Goal: Contribute content: Contribute content

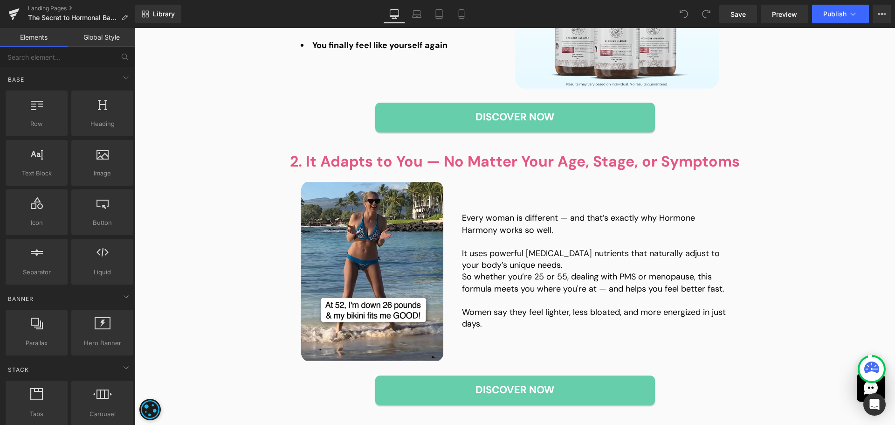
scroll to position [1119, 0]
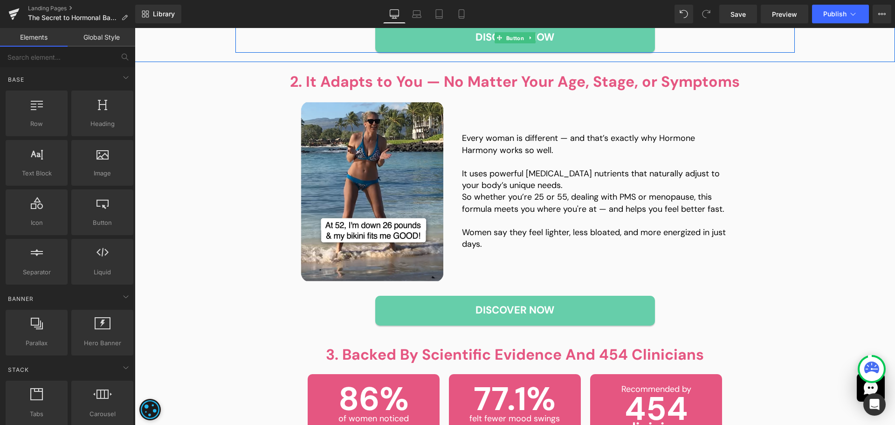
click at [507, 41] on span "Button" at bounding box center [514, 37] width 21 height 11
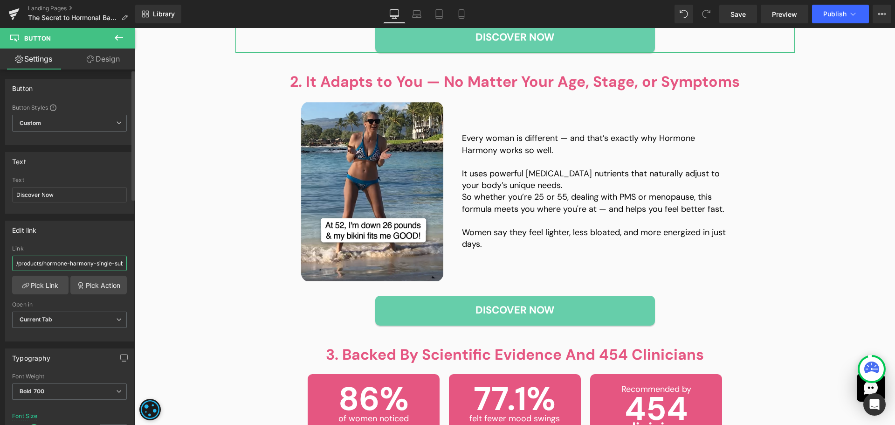
click at [84, 260] on input "/products/hormone-harmony-single-subs" at bounding box center [69, 263] width 115 height 15
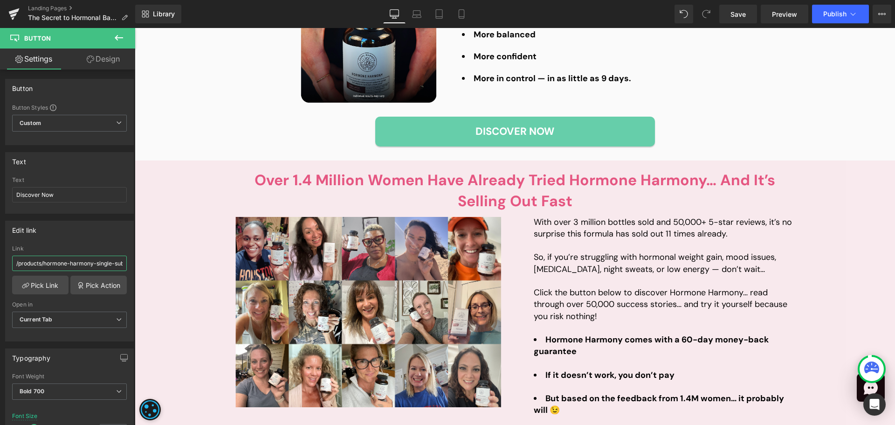
scroll to position [2052, 0]
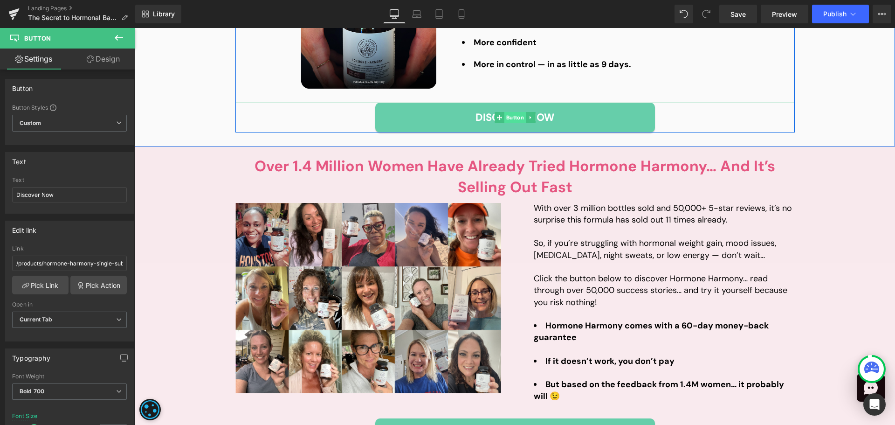
click at [506, 117] on span "Button" at bounding box center [514, 117] width 21 height 11
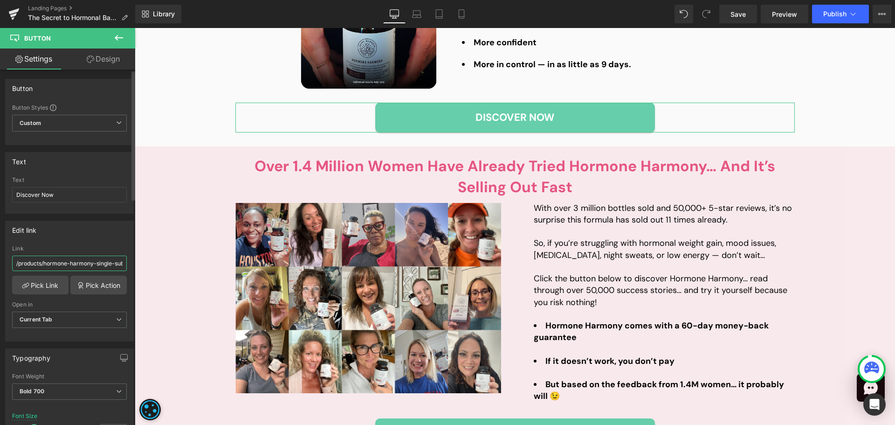
click at [97, 268] on input "/products/hormone-harmony-single-subs" at bounding box center [69, 263] width 115 height 15
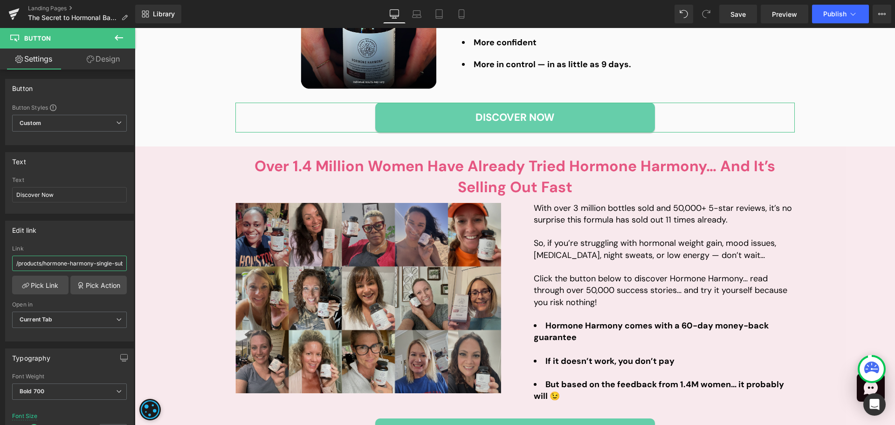
paste input "new-ultra-potent-hormone-harmony"
type input "/products/new-ultra-potent-hormone-harmony"
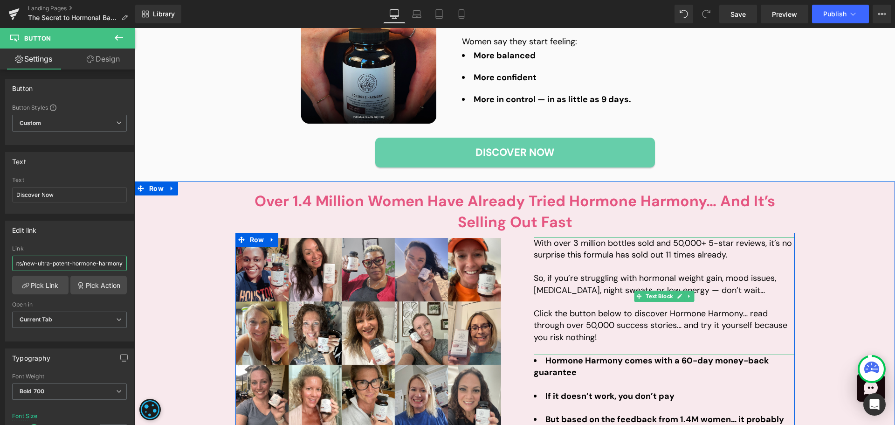
scroll to position [1772, 0]
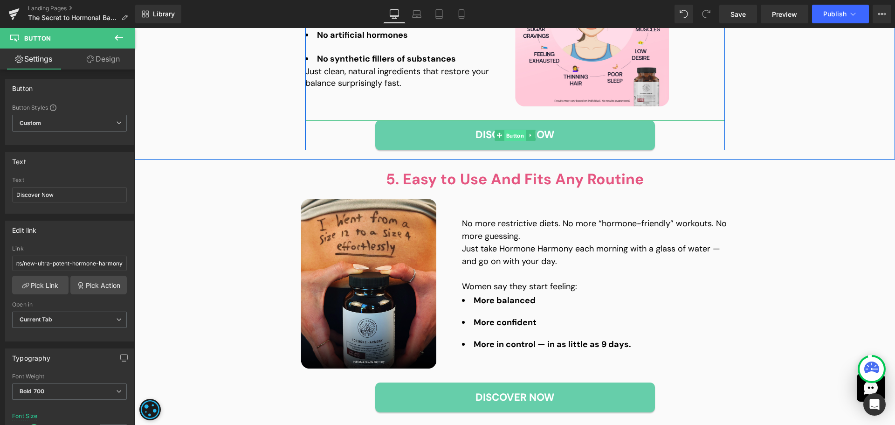
click at [509, 137] on span "Button" at bounding box center [514, 135] width 21 height 11
click at [77, 265] on input "/products/hormone-harmony-single-subs" at bounding box center [69, 263] width 115 height 15
paste input "new-ultra-potent-hormone-harmony"
type input "/products/new-ultra-potent-hormone-harmony"
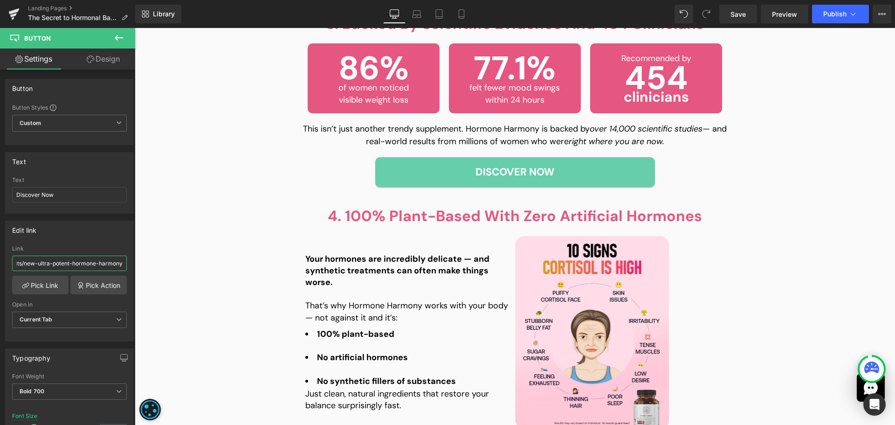
scroll to position [1446, 0]
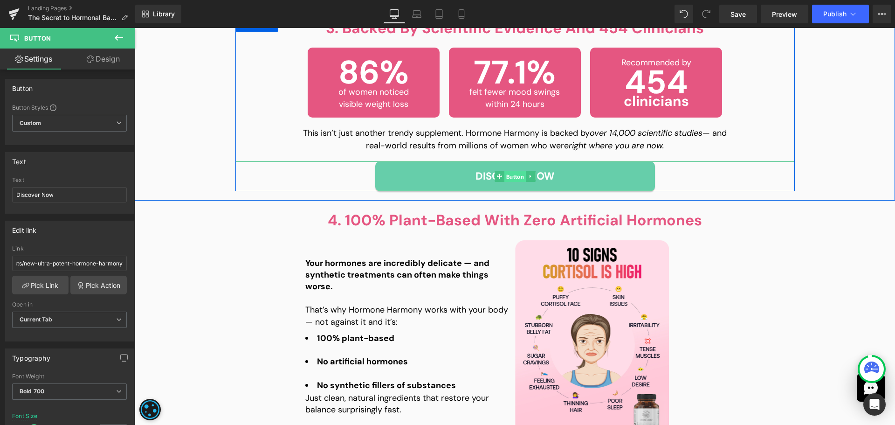
click at [512, 175] on span "Button" at bounding box center [514, 176] width 21 height 11
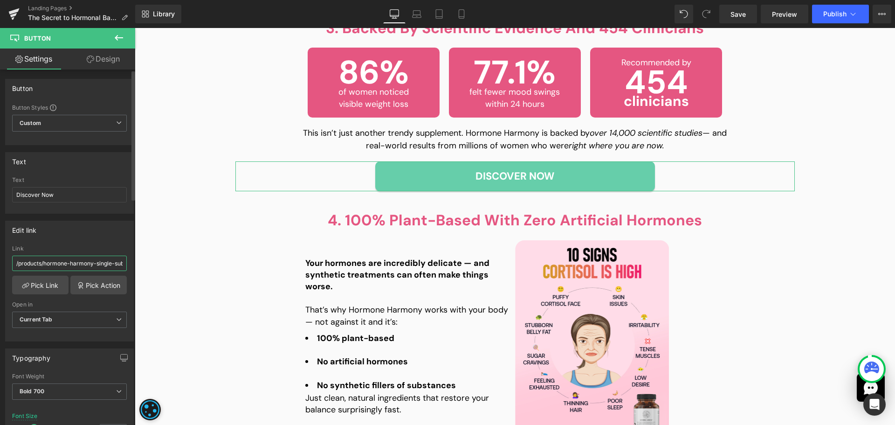
click at [67, 264] on input "/products/hormone-harmony-single-subs" at bounding box center [69, 263] width 115 height 15
paste input "new-ultra-potent-hormone-harmony"
type input "/products/new-ultra-potent-hormone-harmony"
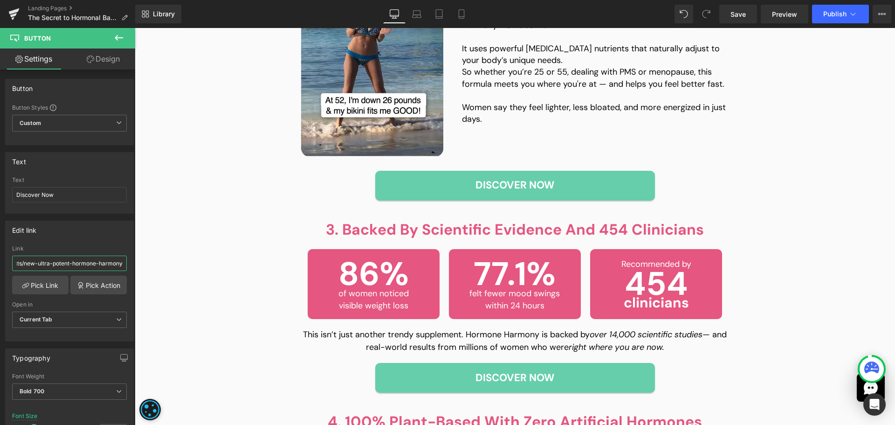
scroll to position [1213, 0]
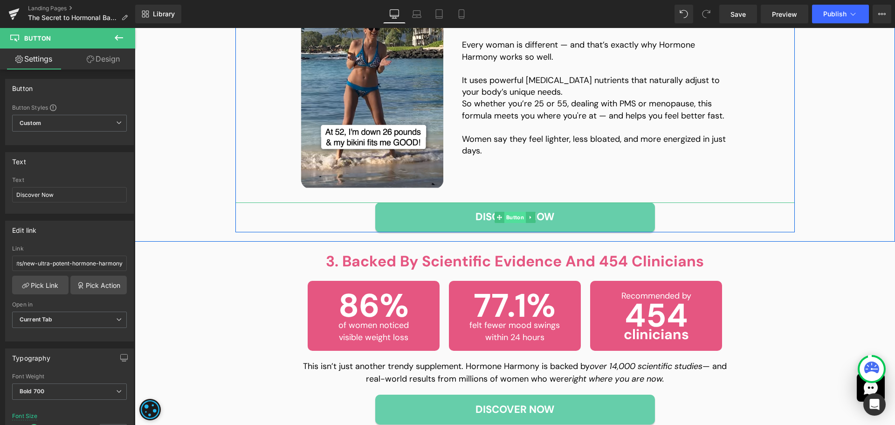
click at [509, 218] on span "Button" at bounding box center [514, 217] width 21 height 11
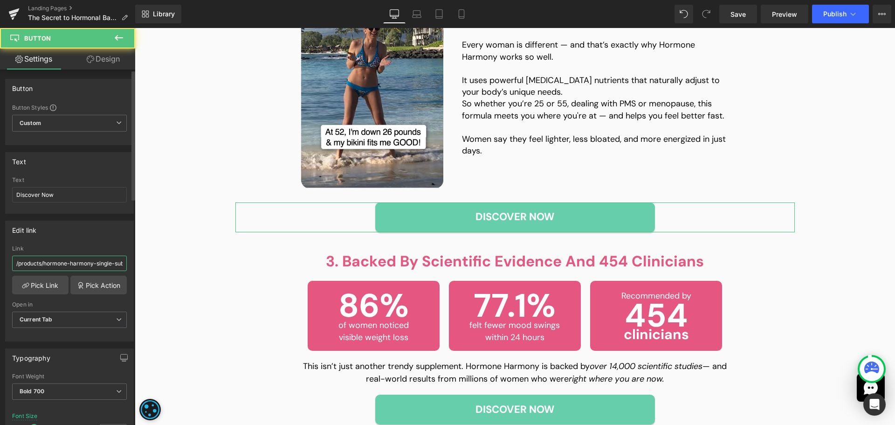
click at [83, 263] on input "/products/hormone-harmony-single-subs" at bounding box center [69, 263] width 115 height 15
paste input "new-ultra-potent-hormone-harmony"
type input "/products/new-ultra-potent-hormone-harmony"
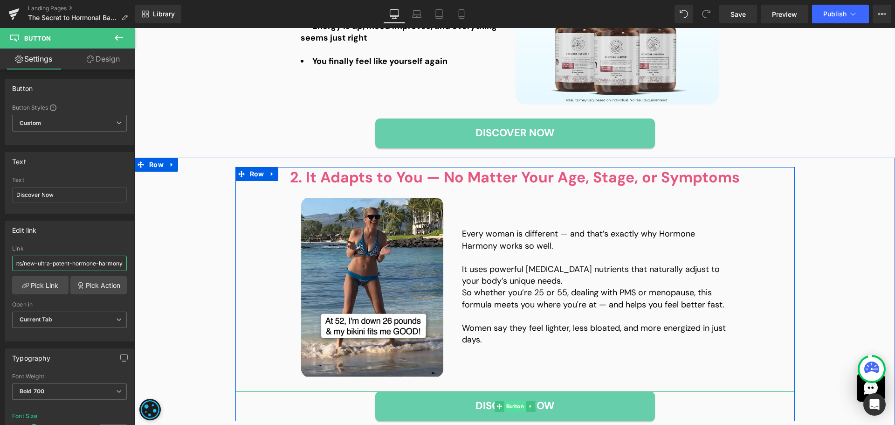
scroll to position [933, 0]
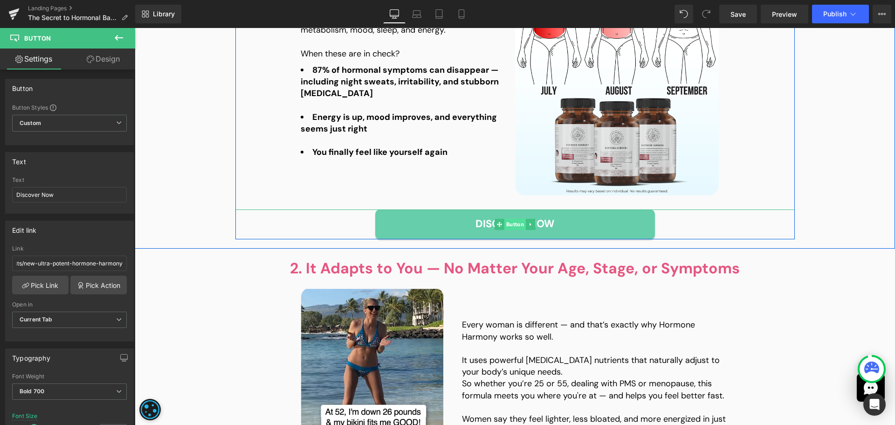
click at [516, 225] on span "Button" at bounding box center [514, 224] width 21 height 11
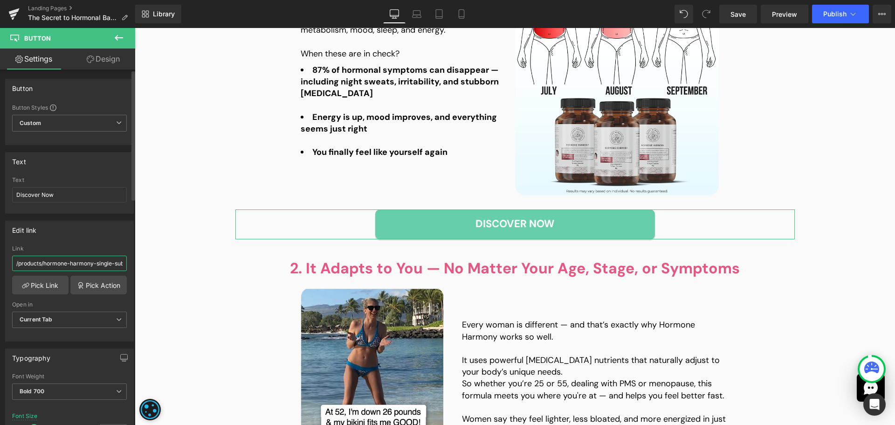
click at [48, 263] on input "/products/hormone-harmony-single-subs" at bounding box center [69, 263] width 115 height 15
paste input "new-ultra-potent-hormone-harmony"
type input "/products/new-ultra-potent-hormone-harmony"
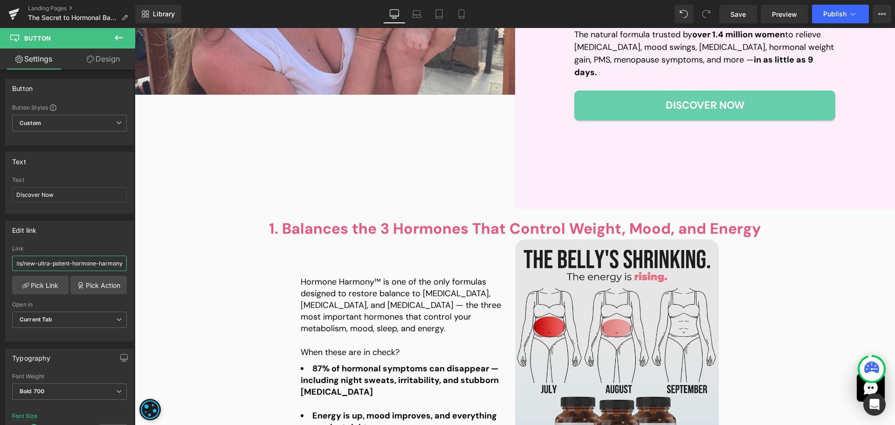
scroll to position [466, 0]
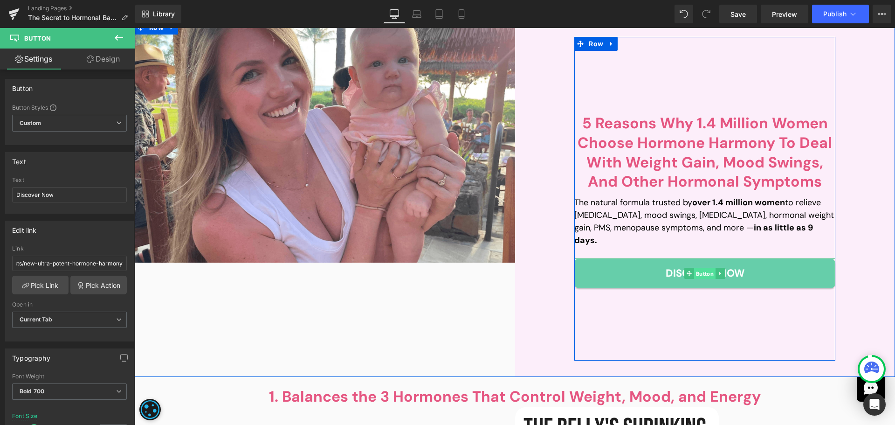
click at [706, 268] on span "Button" at bounding box center [704, 273] width 21 height 11
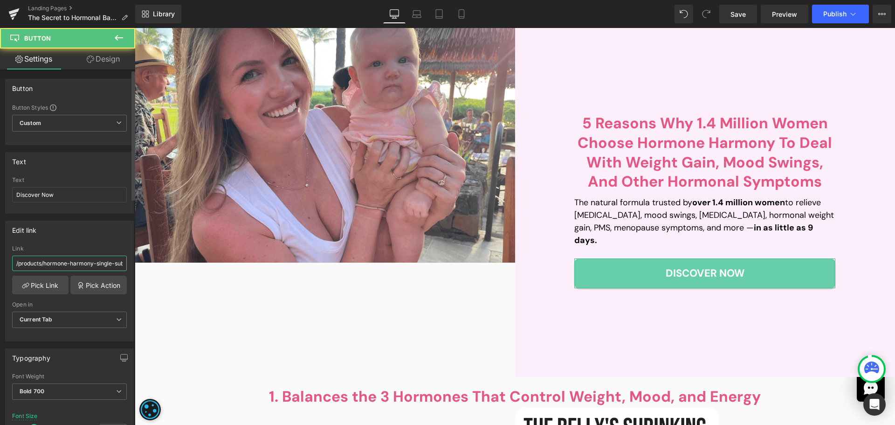
click at [55, 260] on input "/products/hormone-harmony-single-subs" at bounding box center [69, 263] width 115 height 15
paste input "new-ultra-potent-hormone-harmony"
type input "/products/new-ultra-potent-hormone-harmony"
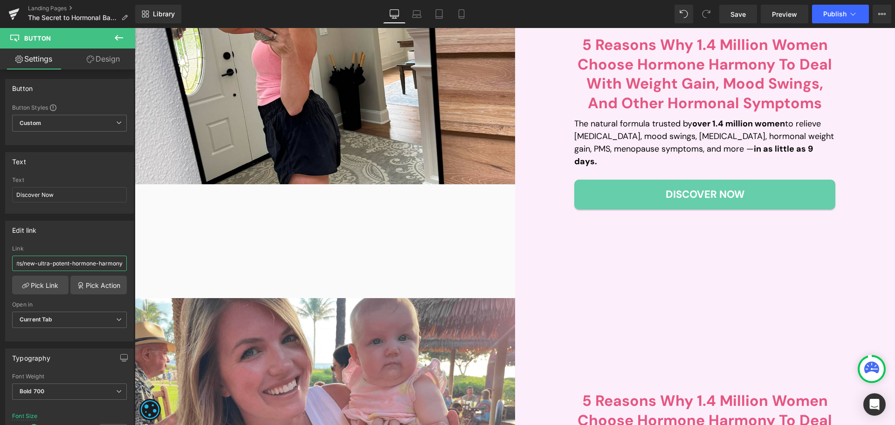
scroll to position [187, 0]
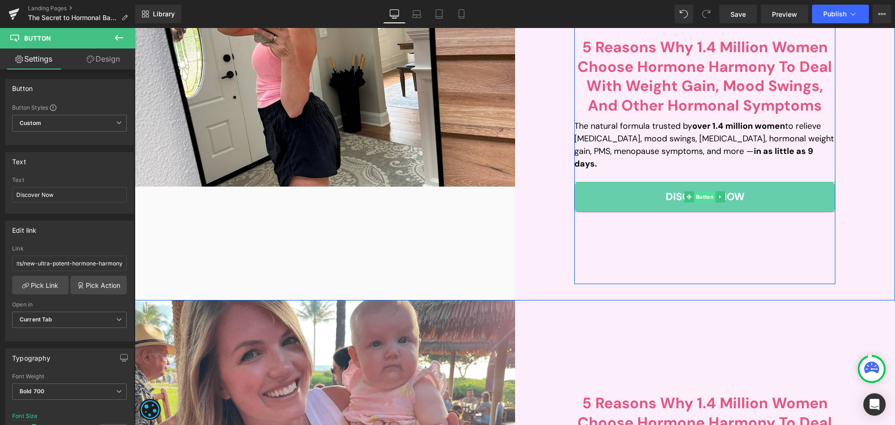
click at [701, 191] on span "Button" at bounding box center [704, 196] width 21 height 11
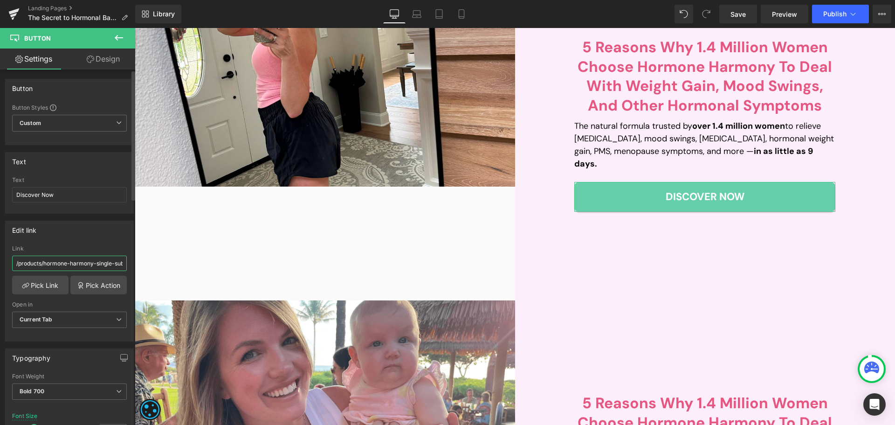
click at [66, 263] on input "/products/hormone-harmony-single-subs" at bounding box center [69, 263] width 115 height 15
paste input "new-ultra-potent-hormone-harmony"
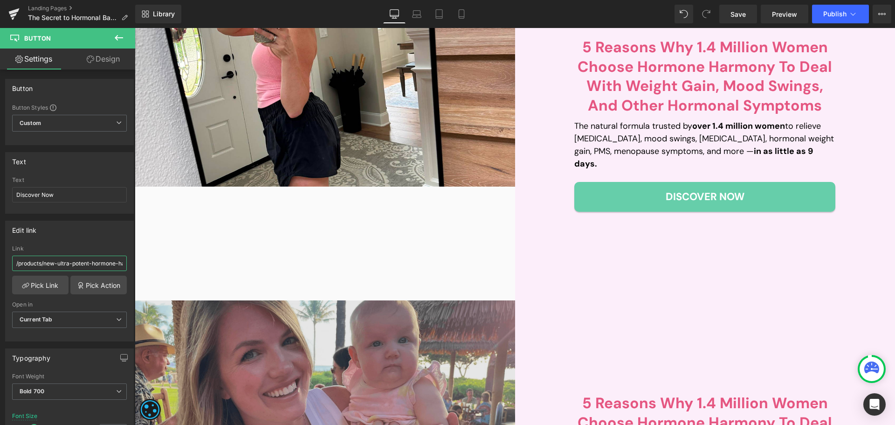
scroll to position [0, 22]
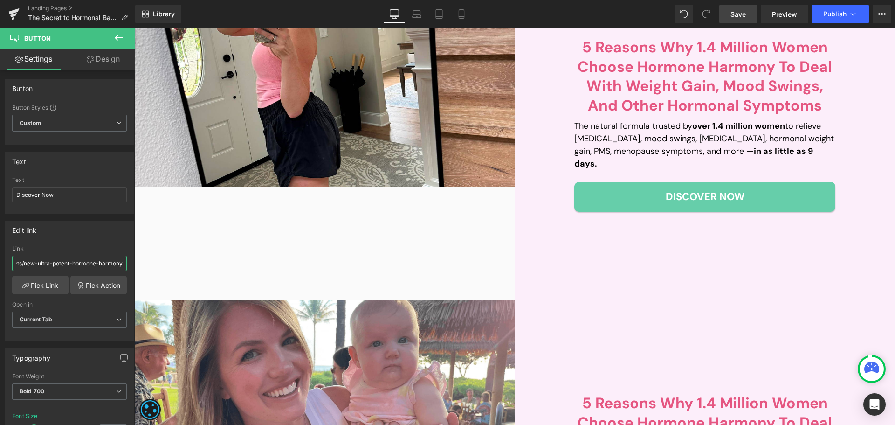
type input "/products/new-ultra-potent-hormone-harmony"
click at [745, 6] on link "Save" at bounding box center [739, 14] width 38 height 19
click at [836, 8] on button "Publish" at bounding box center [840, 14] width 57 height 19
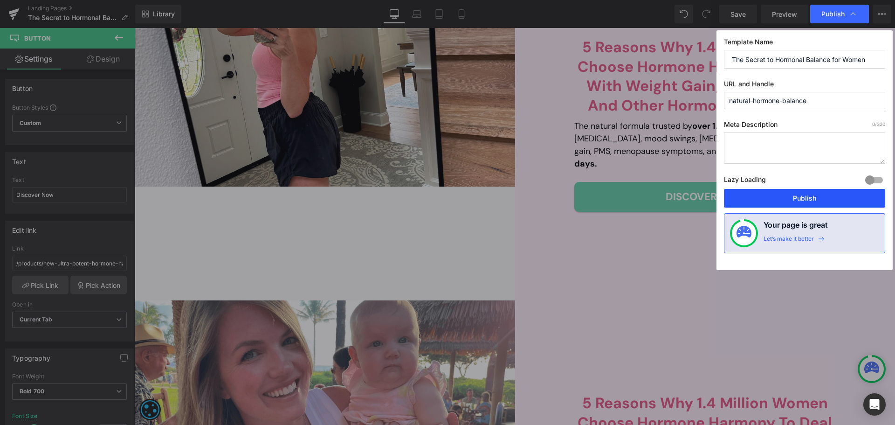
click at [812, 196] on button "Publish" at bounding box center [804, 198] width 161 height 19
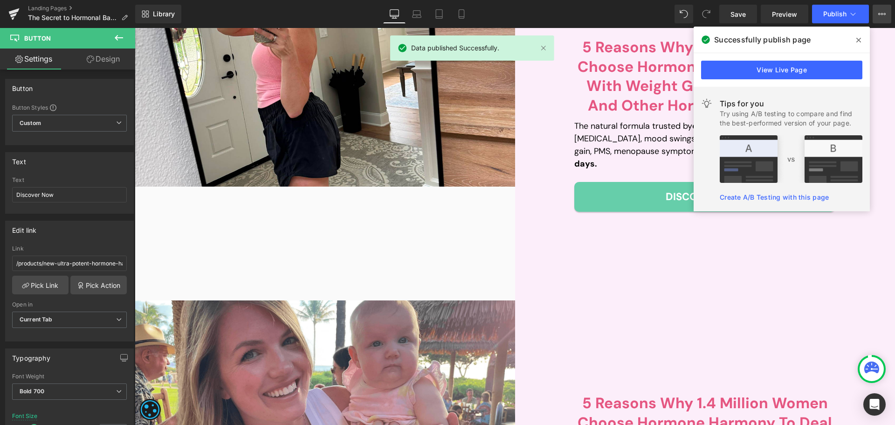
click at [874, 12] on button "View Live Page View with current Template Save Template to Library Schedule Pub…" at bounding box center [882, 14] width 19 height 19
click at [876, 35] on link "View Live Page" at bounding box center [826, 36] width 131 height 20
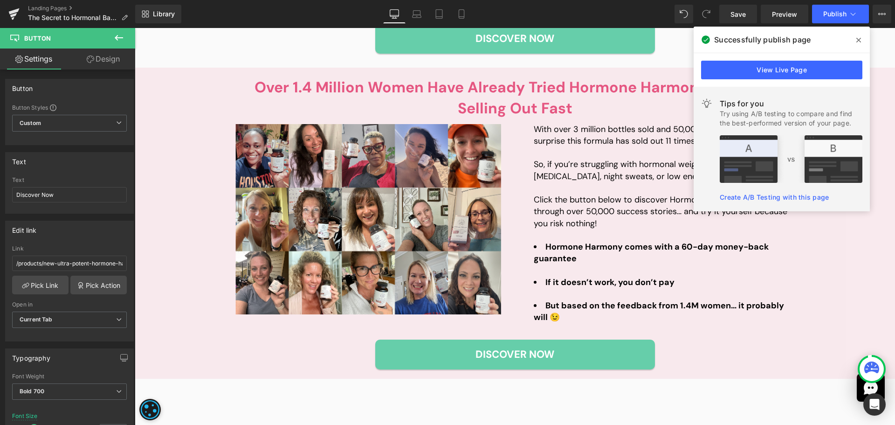
scroll to position [2129, 0]
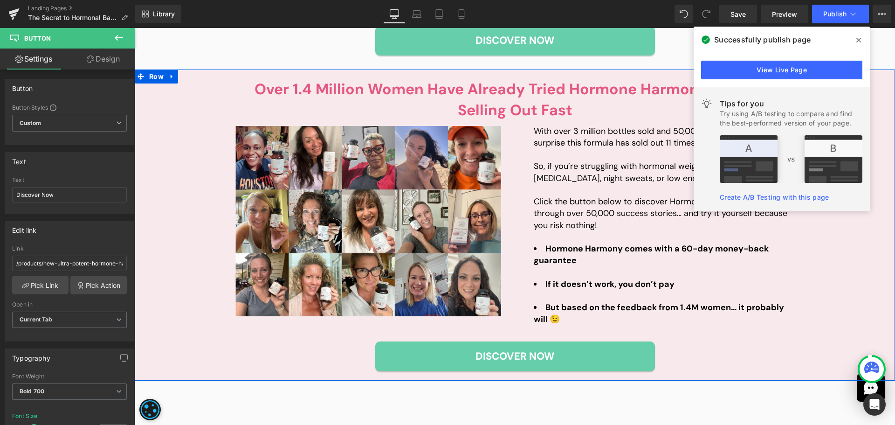
click at [714, 359] on div "Discover Now" at bounding box center [516, 356] width 560 height 30
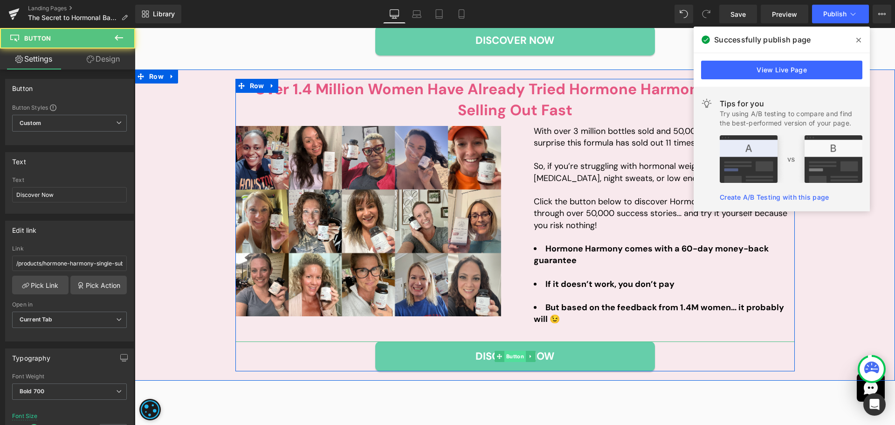
click at [504, 357] on span "Button" at bounding box center [514, 356] width 21 height 11
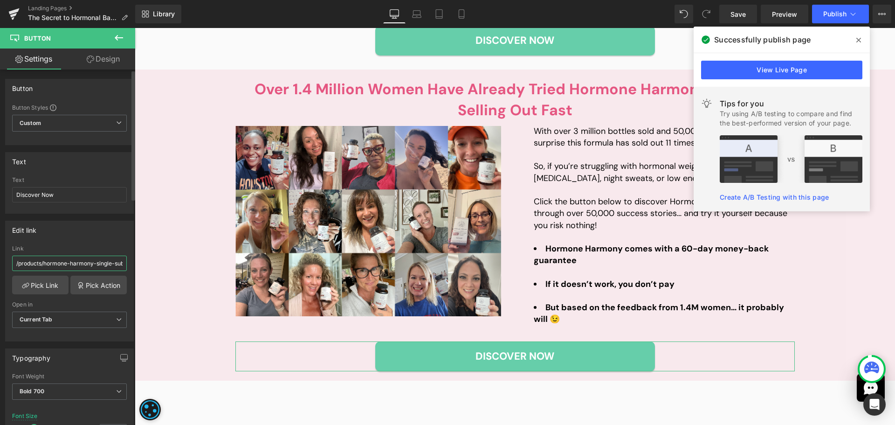
click at [80, 266] on input "/products/hormone-harmony-single-subs" at bounding box center [69, 263] width 115 height 15
paste input "new-ultra-potent-hormone-harmony"
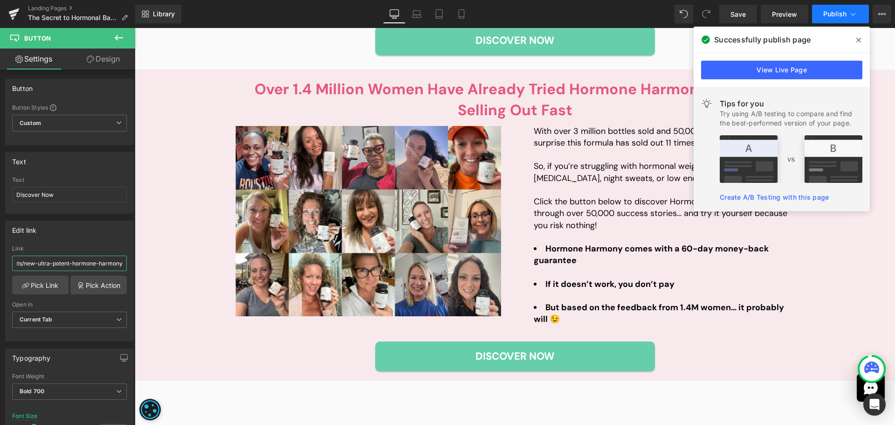
type input "/products/new-ultra-potent-hormone-harmony"
click at [829, 14] on span "Publish" at bounding box center [835, 13] width 23 height 7
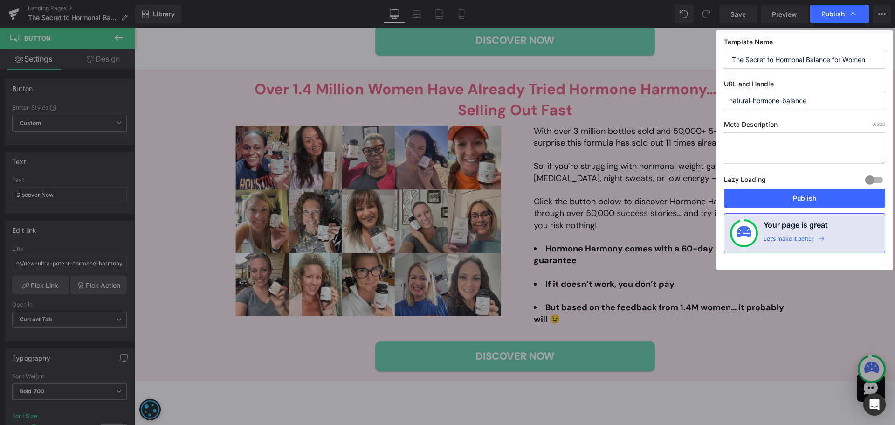
scroll to position [0, 0]
click at [797, 200] on button "Publish" at bounding box center [804, 198] width 161 height 19
